Goal: Transaction & Acquisition: Purchase product/service

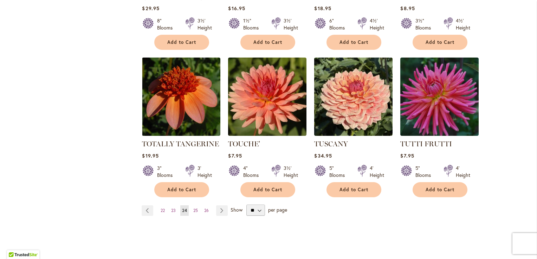
scroll to position [572, 0]
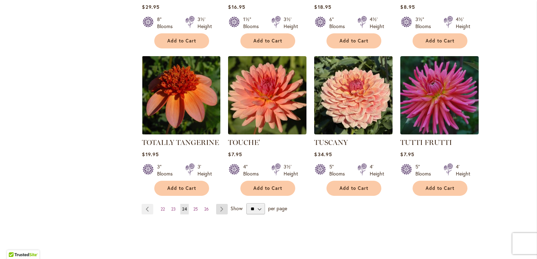
click at [220, 204] on link "Page Next" at bounding box center [222, 209] width 12 height 11
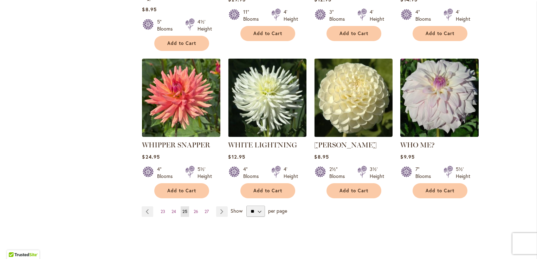
scroll to position [576, 0]
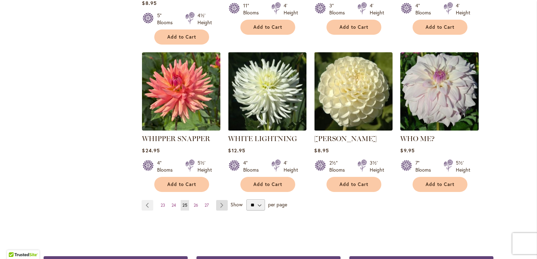
click at [219, 200] on link "Page Next" at bounding box center [222, 205] width 12 height 11
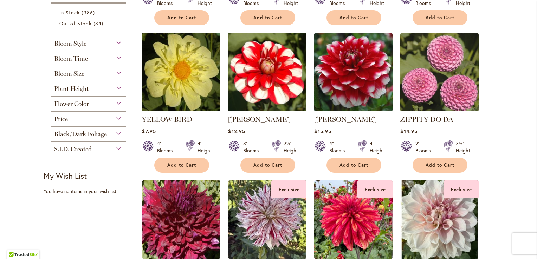
scroll to position [278, 0]
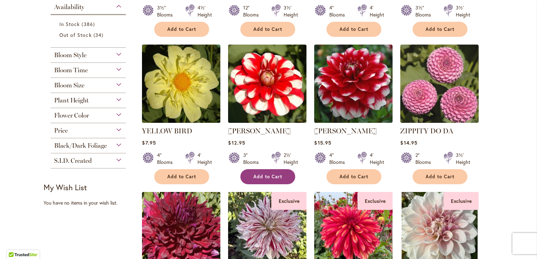
click at [263, 175] on span "Add to Cart" at bounding box center [267, 177] width 29 height 6
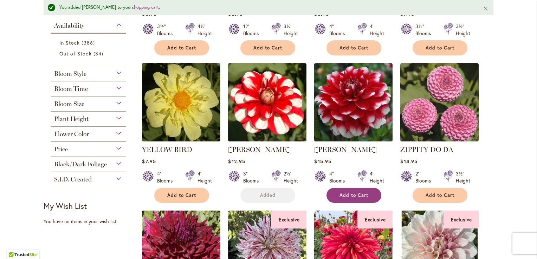
scroll to position [297, 0]
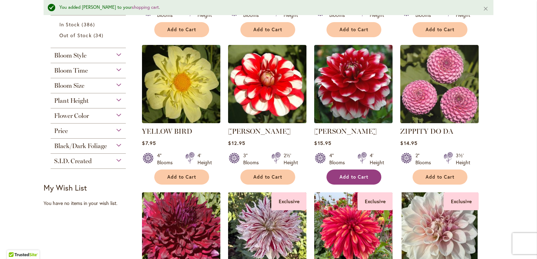
click at [336, 176] on button "Add to Cart" at bounding box center [354, 177] width 55 height 15
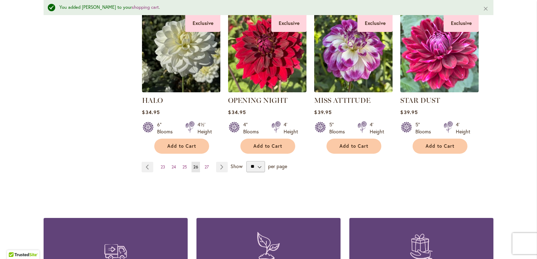
scroll to position [627, 0]
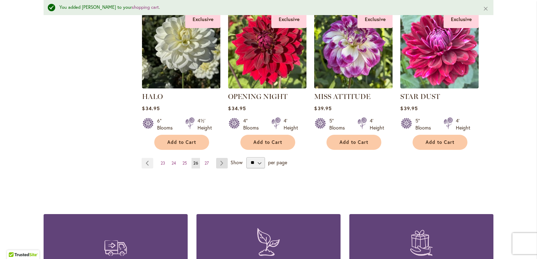
click at [219, 160] on link "Page Next" at bounding box center [222, 163] width 12 height 11
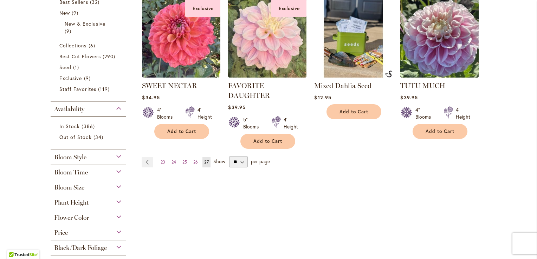
scroll to position [177, 0]
